Goal: Information Seeking & Learning: Learn about a topic

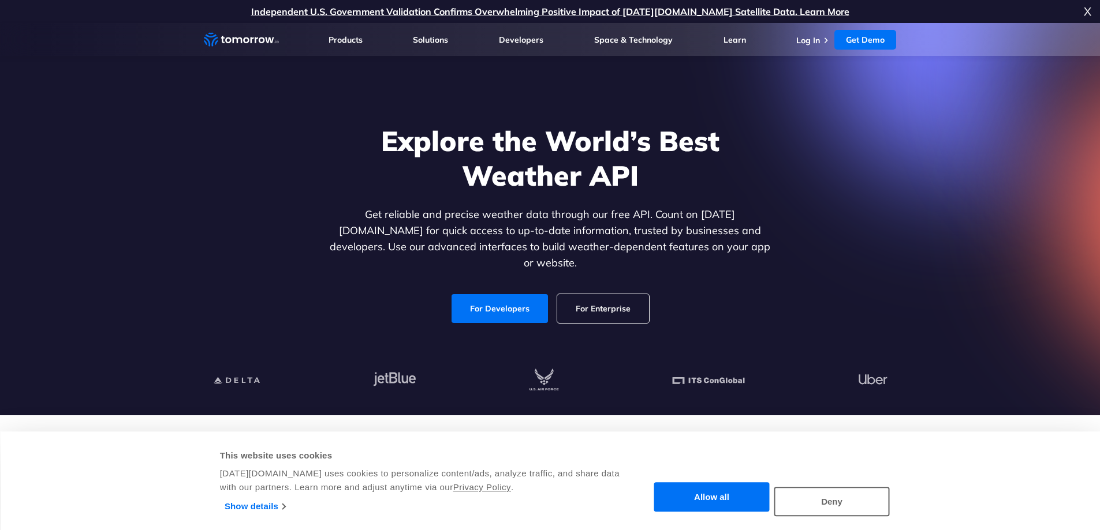
click at [891, 173] on div "Explore the World’s Best Weather API Get reliable and precise weather data thro…" at bounding box center [550, 223] width 711 height 245
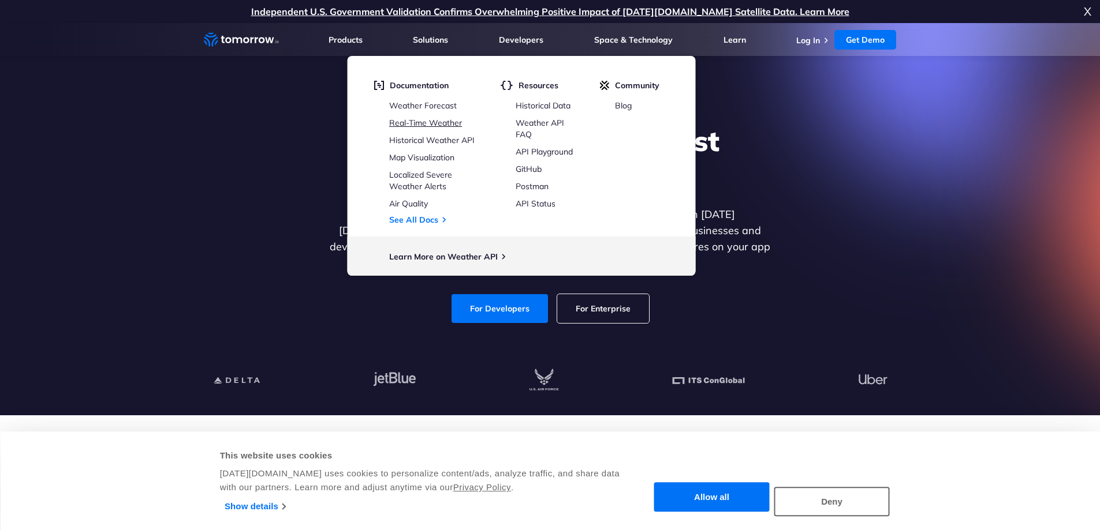
click at [414, 122] on link "Real-Time Weather" at bounding box center [425, 123] width 73 height 10
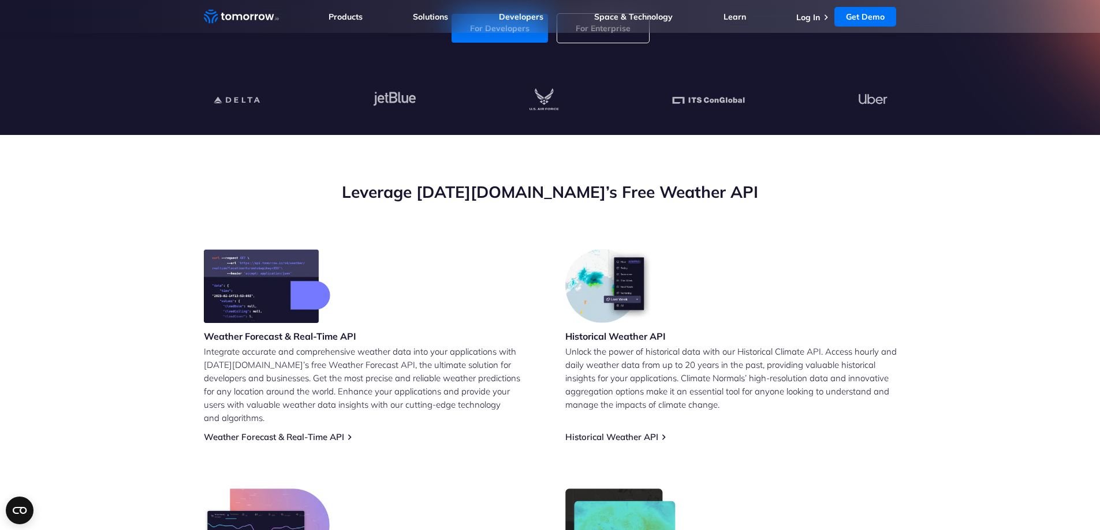
scroll to position [289, 0]
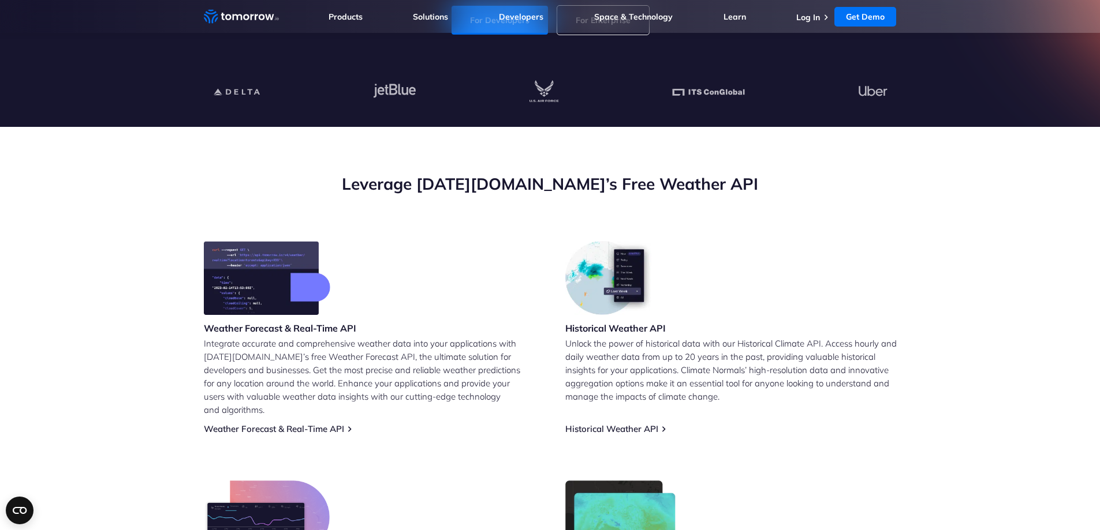
click at [1006, 231] on section "Leverage [DATE][DOMAIN_NAME]’s Free Weather API Weather Forecast & Real-Time AP…" at bounding box center [550, 417] width 1100 height 580
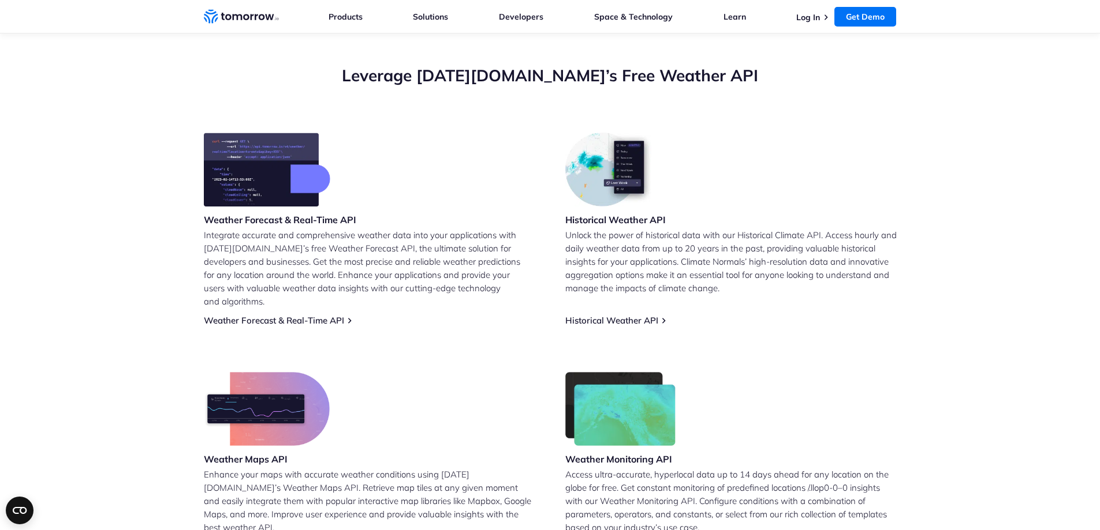
scroll to position [405, 0]
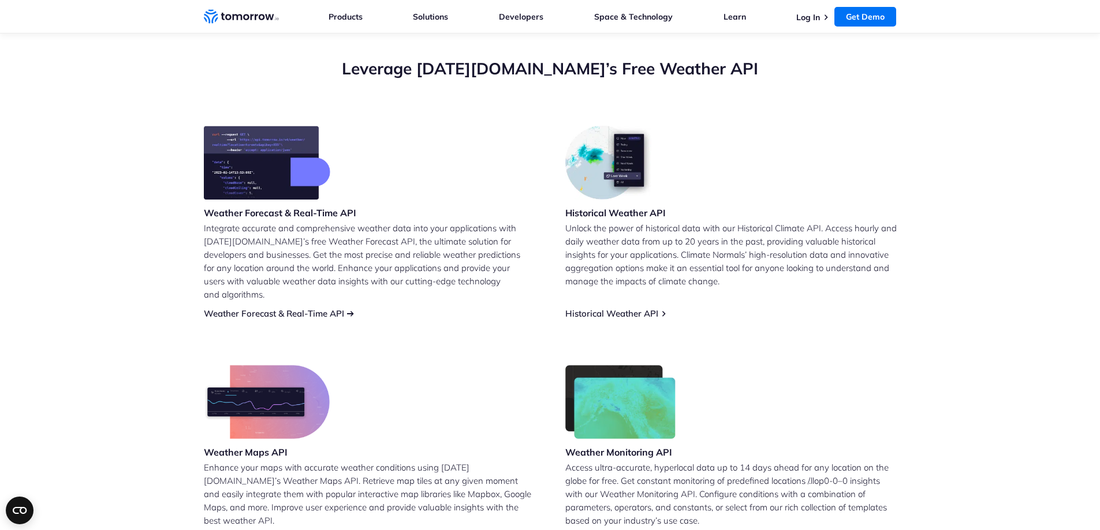
click at [299, 308] on link "Weather Forecast & Real-Time API" at bounding box center [274, 313] width 140 height 11
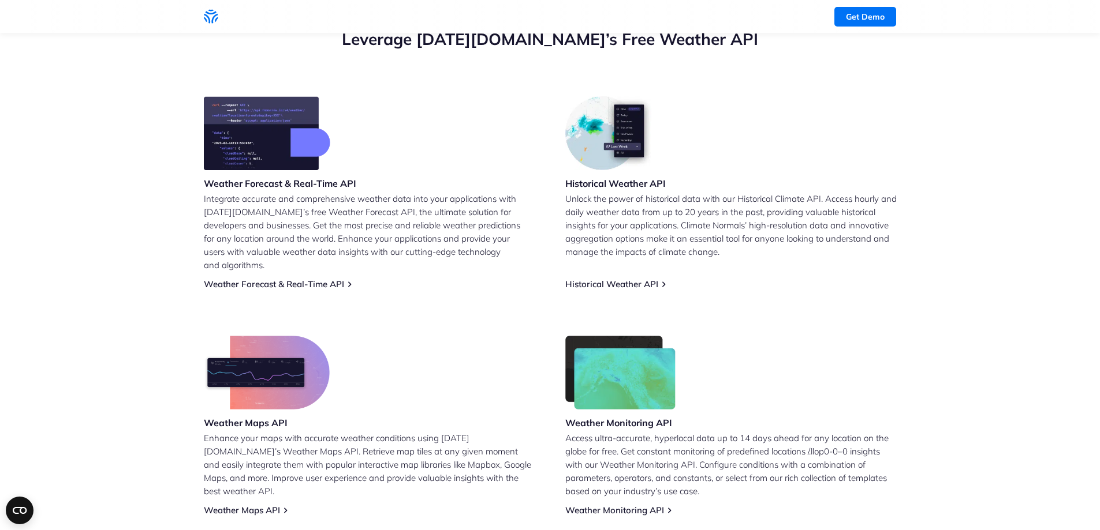
scroll to position [289, 0]
